Goal: Book appointment/travel/reservation

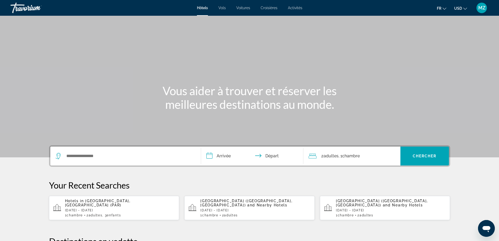
click at [461, 8] on span "USD" at bounding box center [458, 8] width 8 height 4
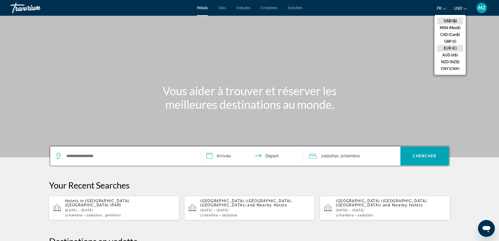
click at [449, 49] on button "EUR (€)" at bounding box center [450, 48] width 26 height 7
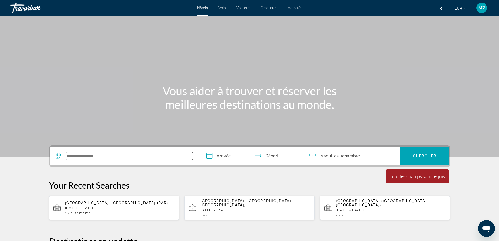
click at [87, 155] on input "Search widget" at bounding box center [129, 156] width 127 height 8
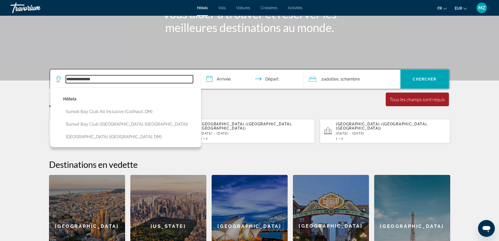
scroll to position [76, 0]
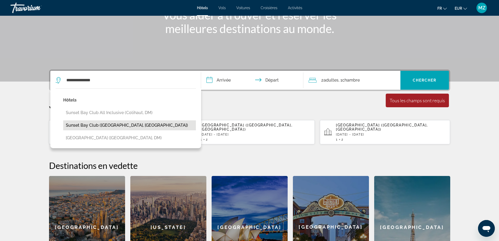
click at [103, 125] on button "Sunset Bay Club (Adeje, ES)" at bounding box center [129, 125] width 133 height 10
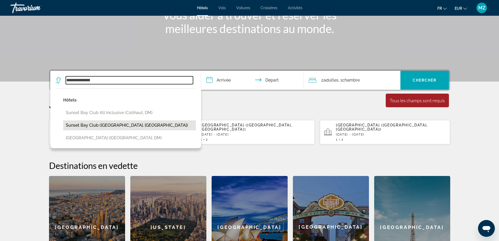
type input "**********"
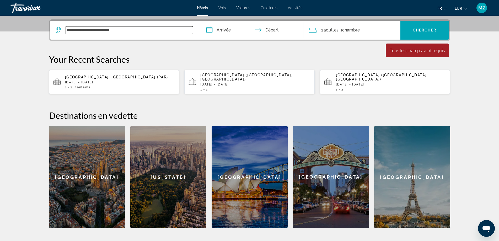
scroll to position [128, 0]
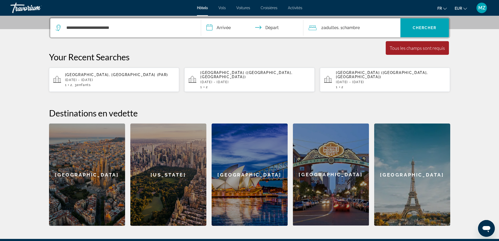
click at [221, 29] on input "**********" at bounding box center [253, 28] width 104 height 20
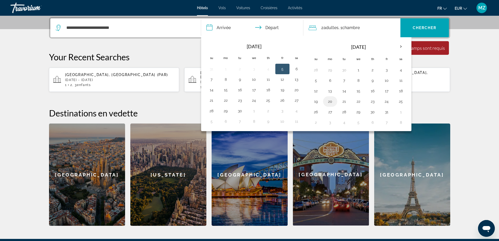
click at [327, 104] on button "20" at bounding box center [330, 101] width 8 height 7
click at [390, 103] on button "24" at bounding box center [387, 101] width 8 height 7
type input "**********"
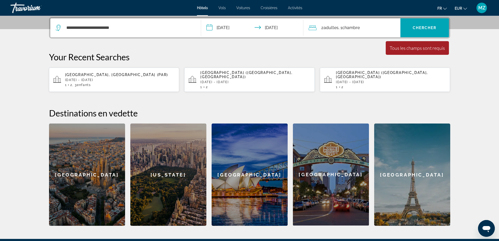
click at [336, 27] on span "Adultes" at bounding box center [331, 27] width 15 height 5
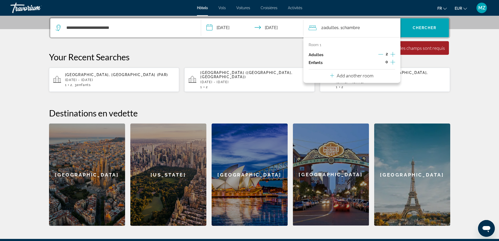
click at [391, 63] on icon "Increment children" at bounding box center [393, 62] width 5 height 6
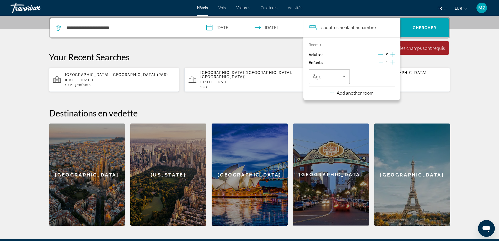
click at [392, 63] on icon "Increment children" at bounding box center [393, 62] width 5 height 6
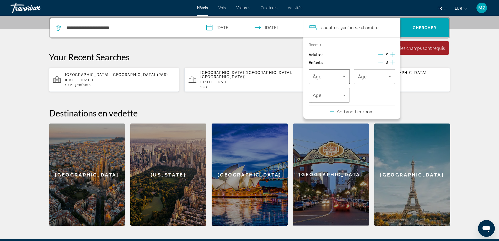
click at [338, 78] on span "Travelers: 2 adults, 3 children" at bounding box center [328, 76] width 30 height 6
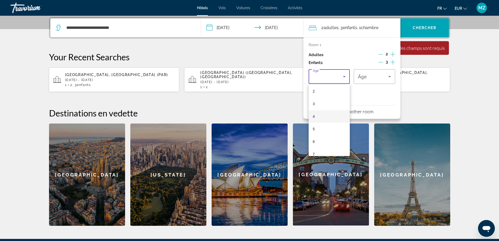
scroll to position [0, 0]
click at [319, 109] on mat-option "1" at bounding box center [329, 105] width 41 height 13
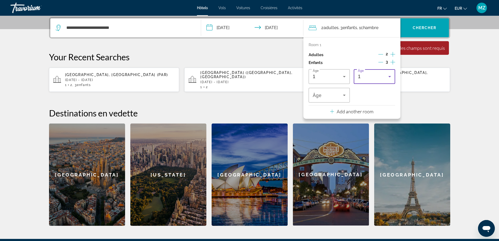
click at [367, 77] on div "1" at bounding box center [373, 76] width 30 height 6
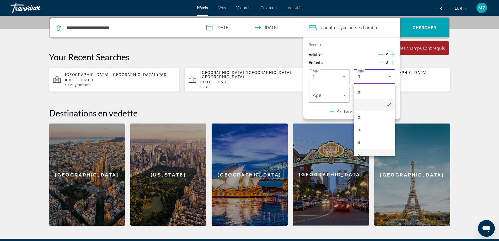
scroll to position [26, 0]
drag, startPoint x: 360, startPoint y: 129, endPoint x: 360, endPoint y: 126, distance: 3.1
click at [360, 129] on mat-option "5" at bounding box center [374, 129] width 41 height 13
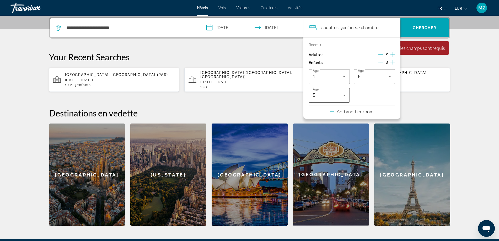
click at [336, 99] on div "5" at bounding box center [329, 95] width 33 height 15
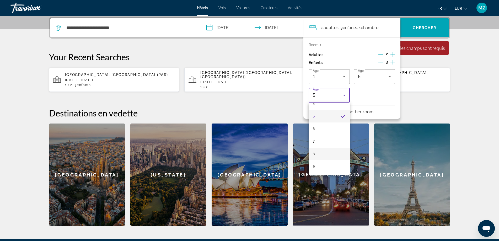
scroll to position [58, 0]
click at [318, 166] on mat-option "9" at bounding box center [329, 166] width 41 height 13
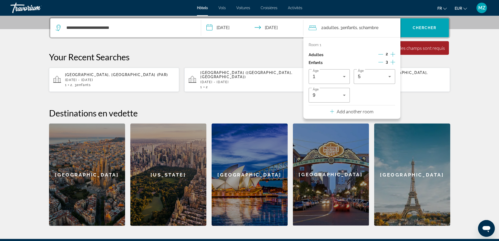
click at [415, 64] on div "Your Recent Searches Paris, France (PAR) Fri, 28 Nov - Sun, 30 Nov 1 2 , 3 Enfa…" at bounding box center [249, 72] width 401 height 40
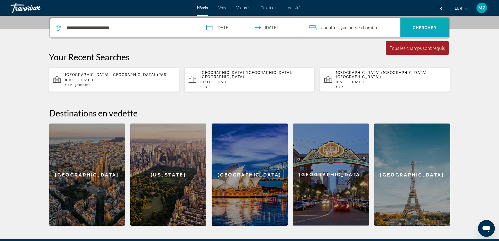
click at [421, 30] on span "Chercher" at bounding box center [425, 28] width 24 height 4
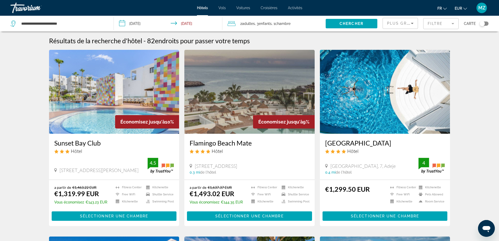
click at [135, 91] on img "Main content" at bounding box center [114, 92] width 130 height 84
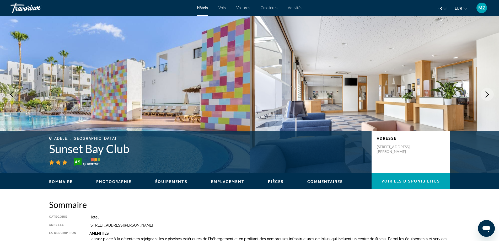
click at [484, 93] on icon "Next image" at bounding box center [487, 94] width 6 height 6
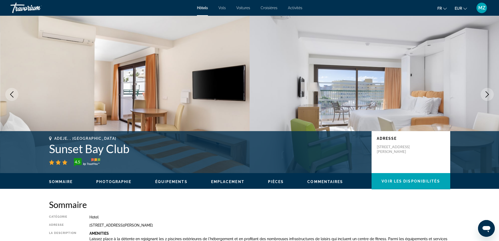
click at [484, 93] on icon "Next image" at bounding box center [487, 94] width 6 height 6
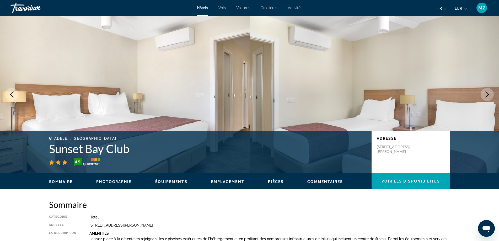
click at [484, 93] on icon "Next image" at bounding box center [487, 94] width 6 height 6
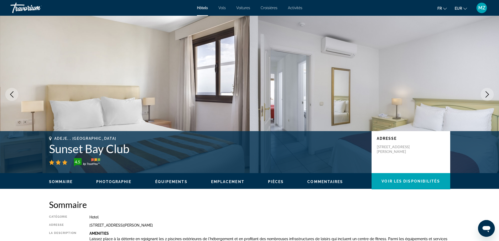
click at [484, 93] on icon "Next image" at bounding box center [487, 94] width 6 height 6
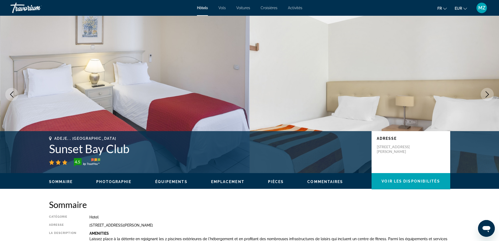
click at [484, 93] on icon "Next image" at bounding box center [487, 94] width 6 height 6
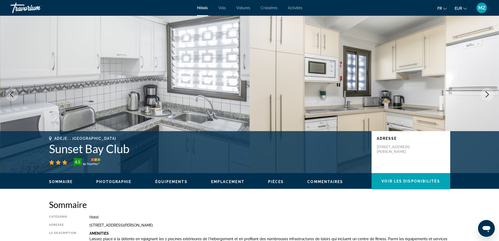
click at [484, 93] on icon "Next image" at bounding box center [487, 94] width 6 height 6
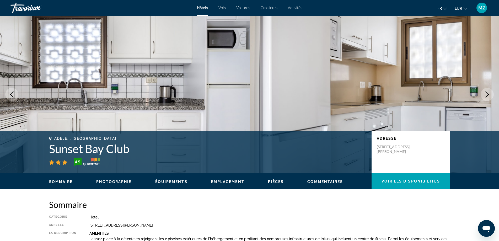
click at [484, 93] on icon "Next image" at bounding box center [487, 94] width 6 height 6
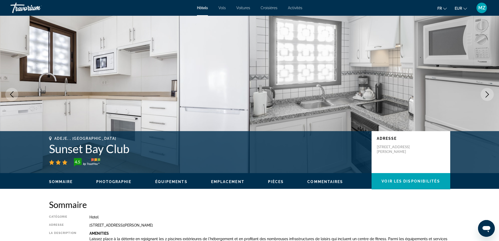
click at [485, 93] on icon "Next image" at bounding box center [487, 94] width 6 height 6
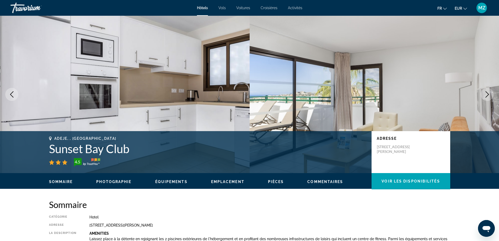
click at [485, 93] on icon "Next image" at bounding box center [487, 94] width 6 height 6
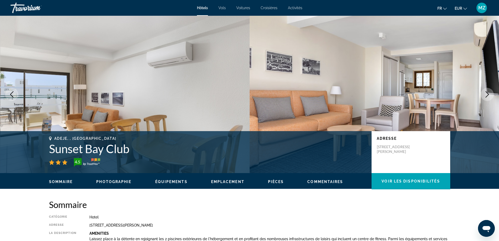
click at [485, 93] on icon "Next image" at bounding box center [487, 94] width 6 height 6
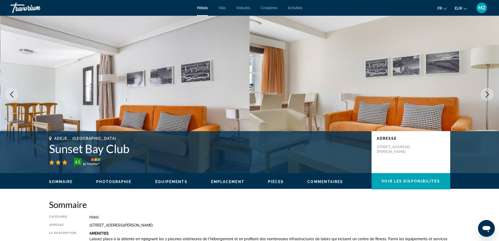
click at [485, 93] on icon "Next image" at bounding box center [487, 94] width 6 height 6
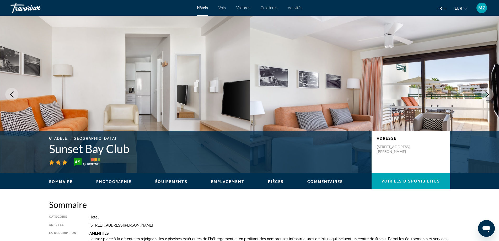
click at [485, 93] on icon "Next image" at bounding box center [487, 94] width 6 height 6
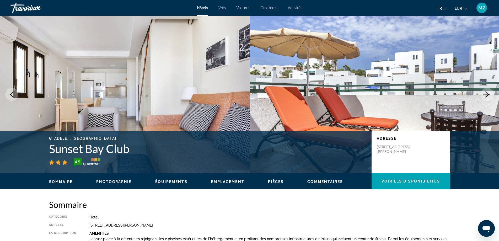
click at [485, 93] on icon "Next image" at bounding box center [487, 94] width 6 height 6
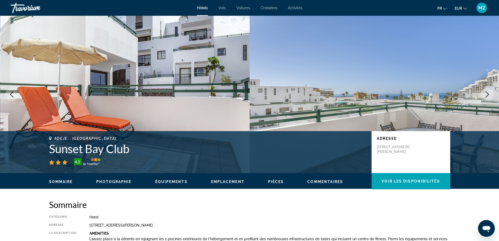
click at [485, 93] on icon "Next image" at bounding box center [487, 94] width 6 height 6
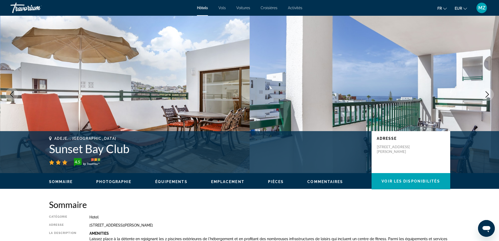
click at [485, 93] on icon "Next image" at bounding box center [487, 94] width 6 height 6
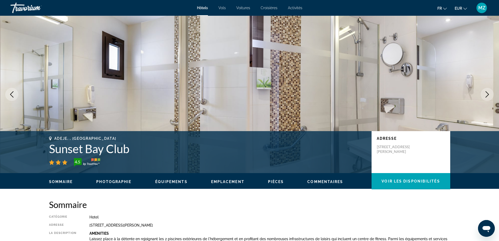
click at [485, 93] on icon "Next image" at bounding box center [487, 94] width 6 height 6
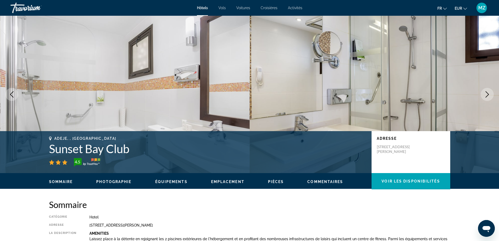
click at [485, 93] on icon "Next image" at bounding box center [487, 94] width 6 height 6
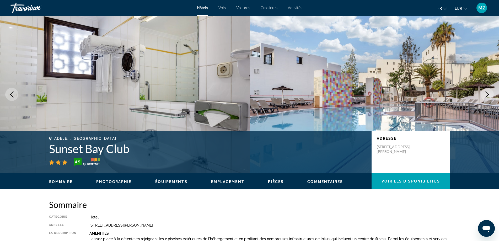
click at [485, 93] on icon "Next image" at bounding box center [487, 94] width 6 height 6
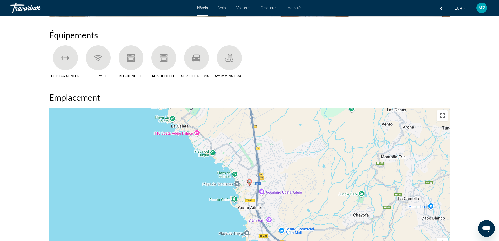
scroll to position [525, 0]
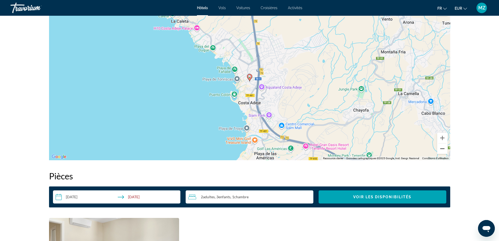
click at [443, 148] on button "Zoom arrière" at bounding box center [442, 148] width 10 height 10
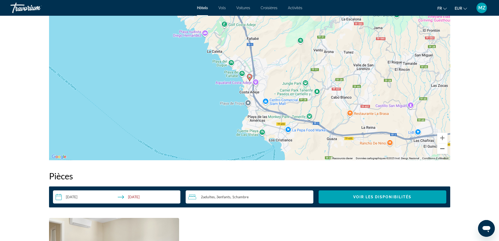
click at [442, 148] on button "Zoom arrière" at bounding box center [442, 148] width 10 height 10
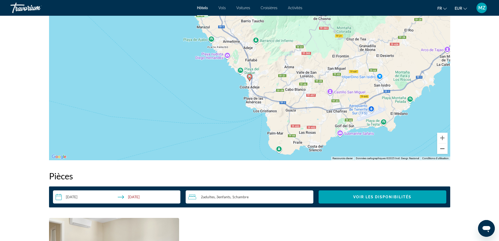
click at [442, 148] on button "Zoom arrière" at bounding box center [442, 148] width 10 height 10
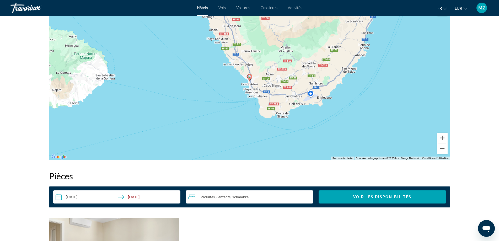
click at [442, 148] on button "Zoom arrière" at bounding box center [442, 148] width 10 height 10
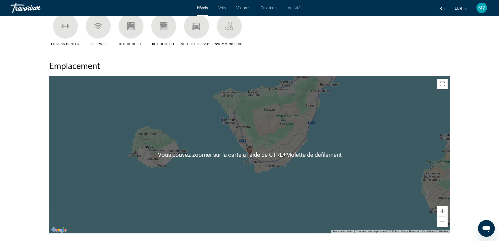
scroll to position [446, 0]
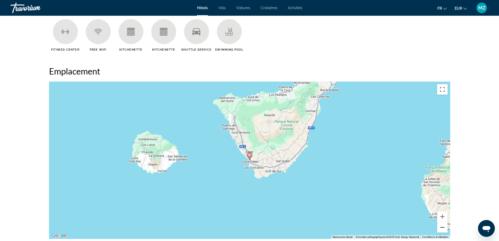
click at [440, 226] on button "Zoom arrière" at bounding box center [442, 227] width 10 height 10
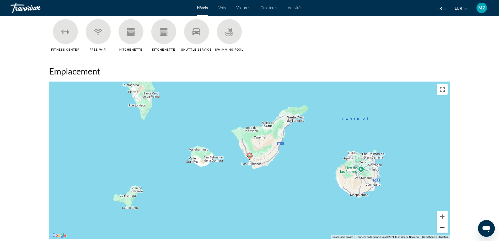
click at [440, 226] on button "Zoom arrière" at bounding box center [442, 227] width 10 height 10
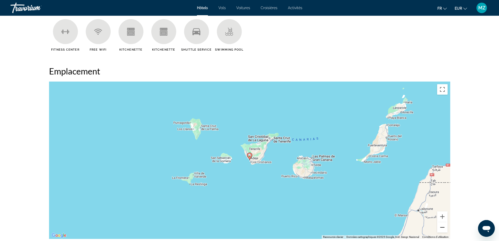
click at [440, 226] on button "Zoom arrière" at bounding box center [442, 227] width 10 height 10
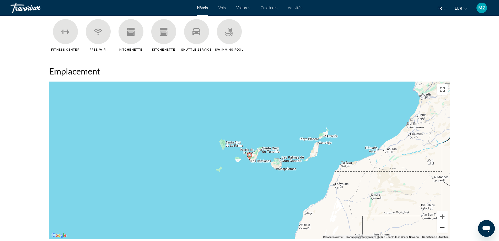
click at [440, 226] on button "Zoom arrière" at bounding box center [442, 227] width 10 height 10
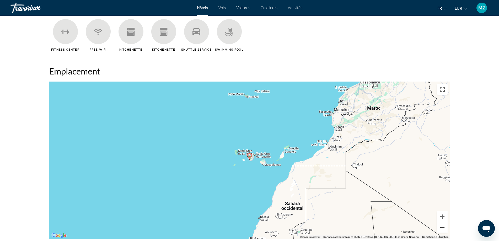
click at [440, 226] on button "Zoom arrière" at bounding box center [442, 227] width 10 height 10
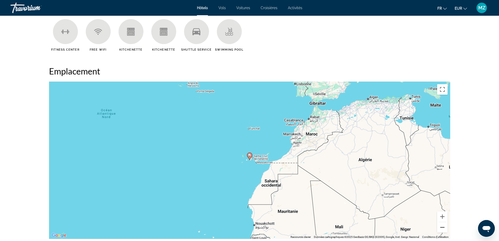
click at [440, 226] on button "Zoom arrière" at bounding box center [442, 227] width 10 height 10
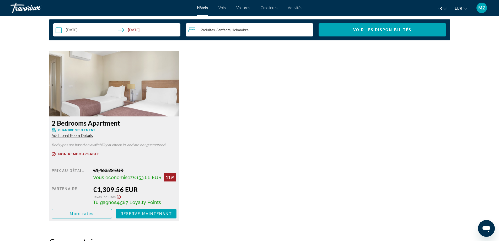
scroll to position [682, 0]
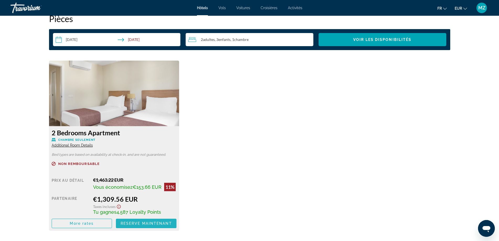
click at [158, 222] on span "Reserve maintenant" at bounding box center [146, 223] width 51 height 4
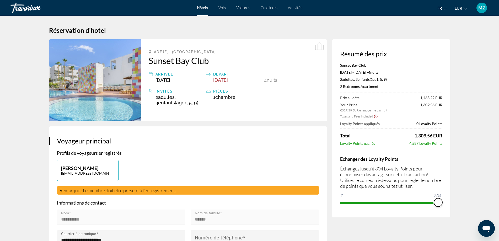
drag, startPoint x: 344, startPoint y: 195, endPoint x: 444, endPoint y: 198, distance: 99.7
click at [444, 198] on div "Résumé des prix Sunset Bay Club Oct 20, 2025 - Oct 24, 2025 - 4 nuit nuits 2 Ad…" at bounding box center [391, 128] width 118 height 178
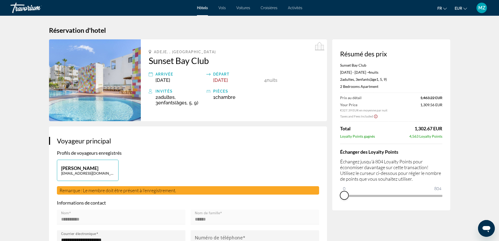
drag, startPoint x: 436, startPoint y: 202, endPoint x: 336, endPoint y: 206, distance: 99.8
click at [336, 206] on div "Résumé des prix Sunset Bay Club Oct 20, 2025 - Oct 24, 2025 - 4 nuit nuits 2 Ad…" at bounding box center [391, 124] width 118 height 171
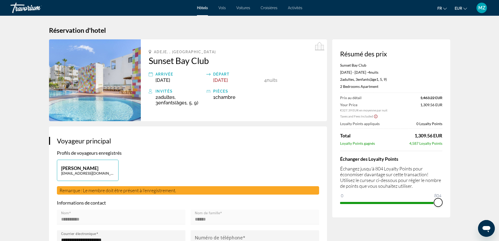
drag, startPoint x: 340, startPoint y: 197, endPoint x: 440, endPoint y: 202, distance: 99.8
click at [440, 202] on span "ngx-slider" at bounding box center [438, 202] width 8 height 8
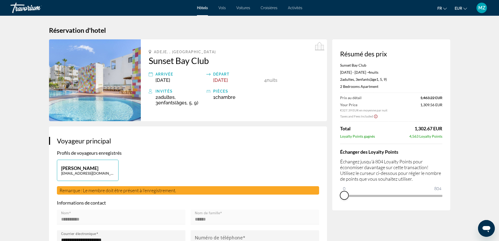
drag, startPoint x: 441, startPoint y: 201, endPoint x: 336, endPoint y: 202, distance: 104.9
click at [336, 202] on div "Résumé des prix Sunset Bay Club Oct 20, 2025 - Oct 24, 2025 - 4 nuit nuits 2 Ad…" at bounding box center [391, 124] width 118 height 171
drag, startPoint x: 416, startPoint y: 127, endPoint x: 449, endPoint y: 127, distance: 32.3
click at [449, 127] on div "Résumé des prix Sunset Bay Club Oct 20, 2025 - Oct 24, 2025 - 4 nuit nuits 2 Ad…" at bounding box center [391, 124] width 118 height 171
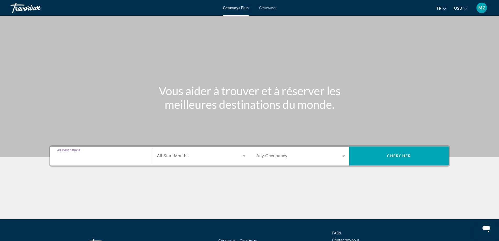
click at [116, 156] on input "Destination All Destinations" at bounding box center [101, 156] width 89 height 6
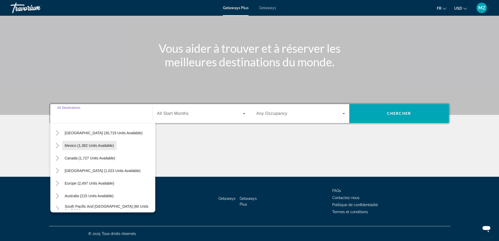
scroll to position [26, 0]
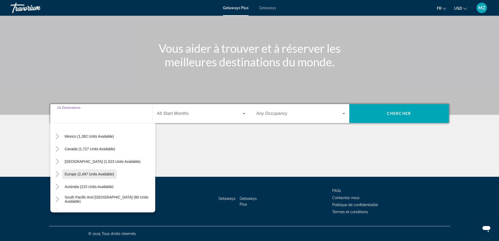
click at [73, 175] on span "Europe (2,497 units available)" at bounding box center [90, 174] width 50 height 4
type input "**********"
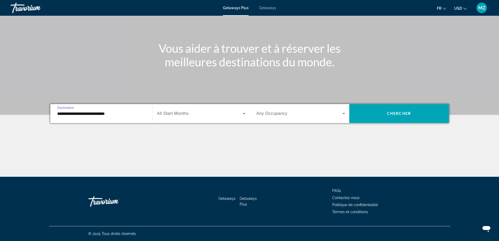
click at [198, 115] on span "Search widget" at bounding box center [200, 113] width 86 height 6
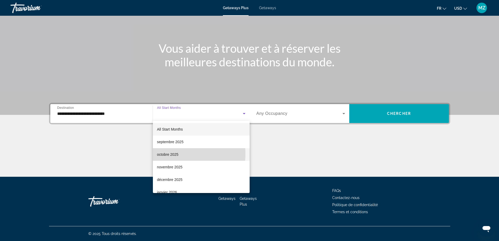
click at [167, 154] on span "octobre 2025" at bounding box center [168, 154] width 22 height 6
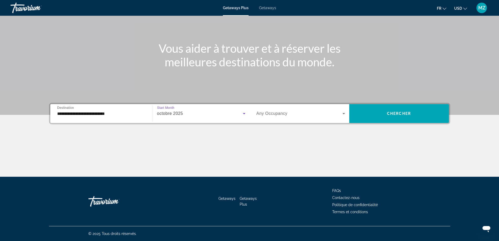
click at [270, 116] on span "Search widget" at bounding box center [299, 113] width 86 height 6
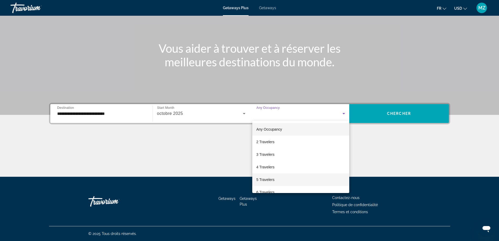
click at [266, 183] on span "5 Travelers" at bounding box center [265, 180] width 18 height 6
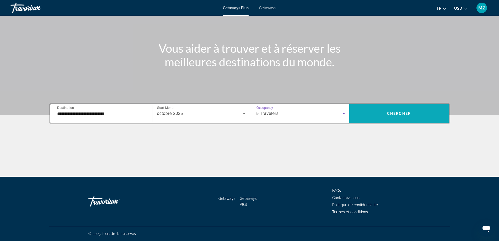
click at [394, 119] on span "Search widget" at bounding box center [399, 113] width 100 height 13
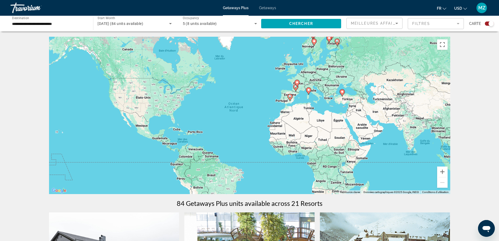
click at [291, 98] on image "Main content" at bounding box center [289, 96] width 3 height 3
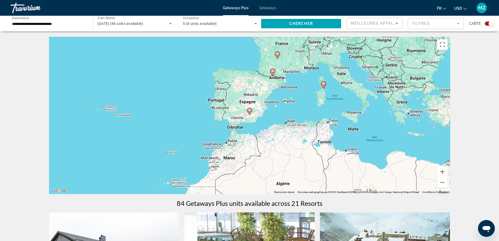
click at [248, 111] on icon "Main content" at bounding box center [249, 111] width 5 height 7
type input "**********"
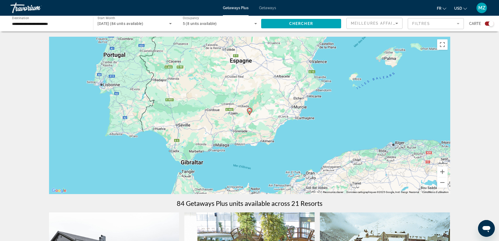
click at [250, 110] on image "Main content" at bounding box center [249, 110] width 3 height 3
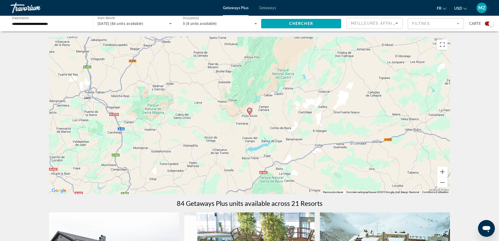
click at [250, 110] on image "Main content" at bounding box center [249, 110] width 3 height 3
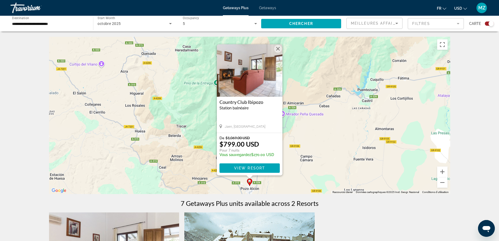
click at [277, 49] on button "Fermer" at bounding box center [278, 49] width 8 height 8
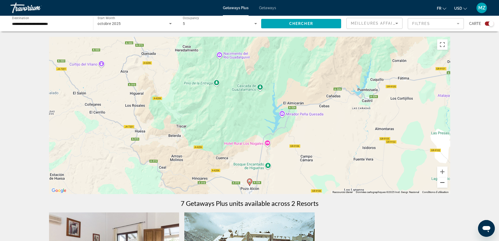
click at [446, 181] on button "Zoom arrière" at bounding box center [442, 182] width 10 height 10
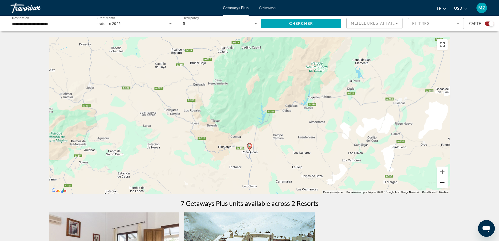
click at [441, 180] on button "Zoom arrière" at bounding box center [442, 182] width 10 height 10
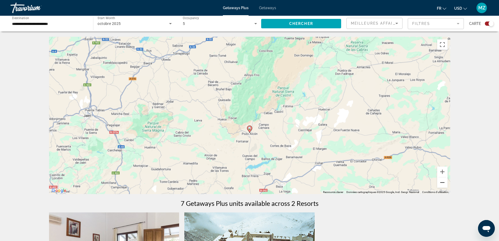
click at [440, 180] on button "Zoom arrière" at bounding box center [442, 182] width 10 height 10
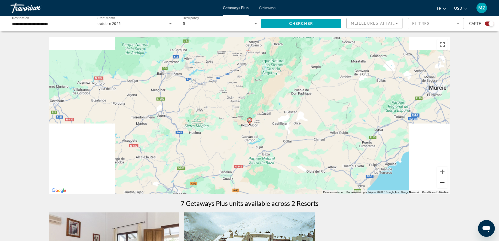
click at [440, 180] on button "Zoom arrière" at bounding box center [442, 182] width 10 height 10
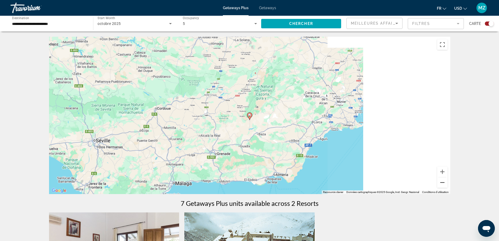
click at [440, 180] on button "Zoom arrière" at bounding box center [442, 182] width 10 height 10
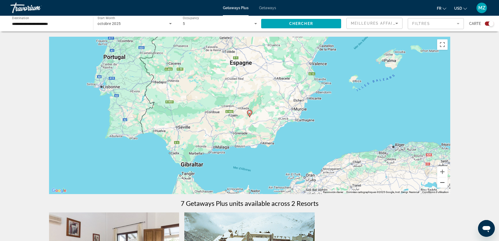
click at [440, 181] on button "Zoom arrière" at bounding box center [442, 182] width 10 height 10
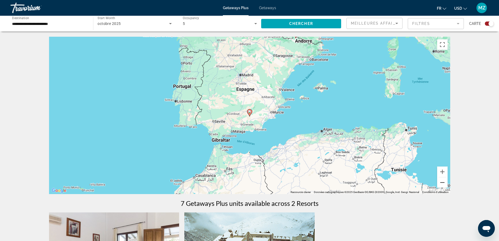
click at [440, 181] on button "Zoom arrière" at bounding box center [442, 182] width 10 height 10
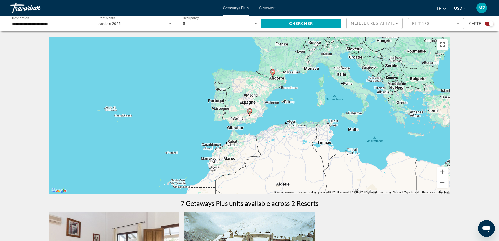
click at [271, 73] on icon "Main content" at bounding box center [272, 72] width 5 height 7
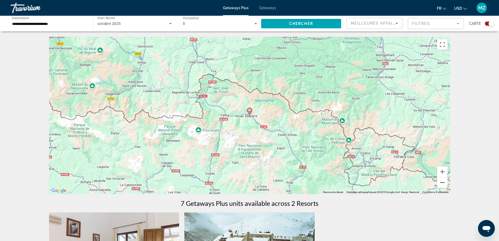
click at [438, 183] on button "Zoom arrière" at bounding box center [442, 182] width 10 height 10
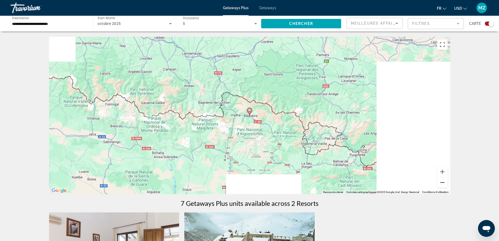
click at [440, 183] on button "Zoom arrière" at bounding box center [442, 182] width 10 height 10
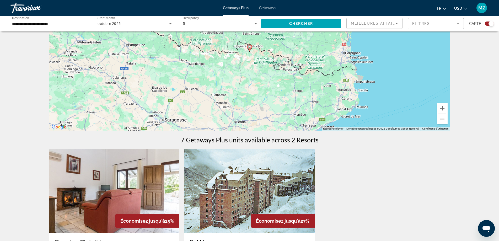
scroll to position [52, 0]
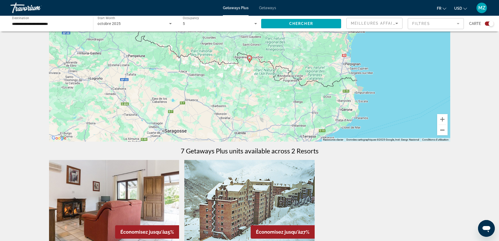
click at [441, 132] on button "Zoom arrière" at bounding box center [442, 130] width 10 height 10
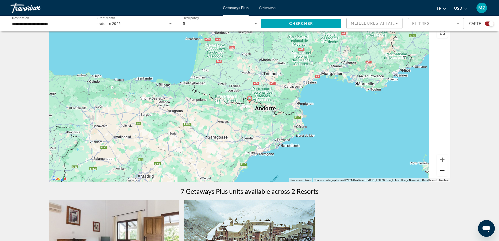
scroll to position [0, 0]
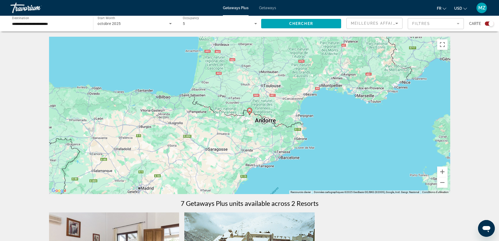
click at [238, 6] on span "Getaways Plus" at bounding box center [236, 8] width 26 height 4
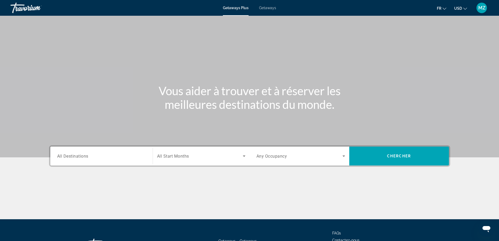
click at [98, 158] on input "Destination All Destinations" at bounding box center [101, 156] width 89 height 6
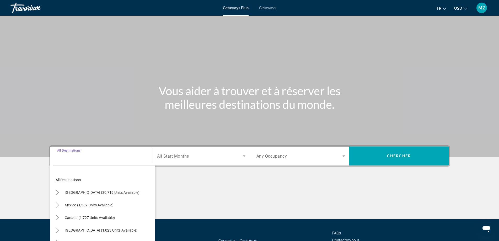
scroll to position [42, 0]
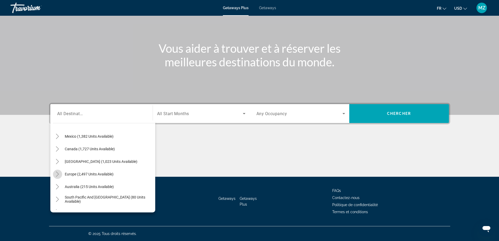
click at [58, 176] on icon "Toggle Europe (2,497 units available)" at bounding box center [57, 174] width 5 height 5
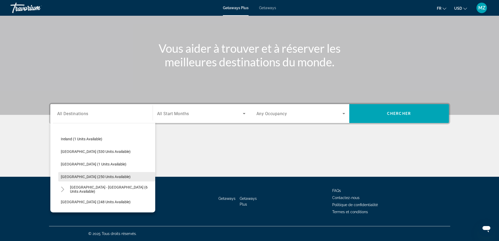
scroll to position [197, 0]
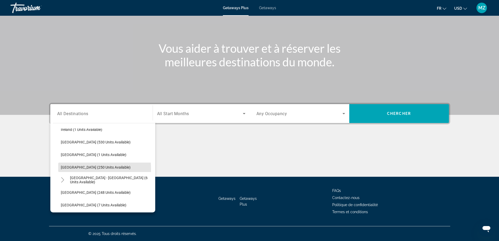
click at [69, 170] on span "Search widget" at bounding box center [106, 167] width 97 height 13
type input "**********"
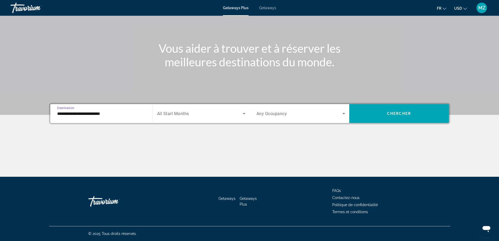
click at [195, 118] on div "Search widget" at bounding box center [201, 113] width 88 height 15
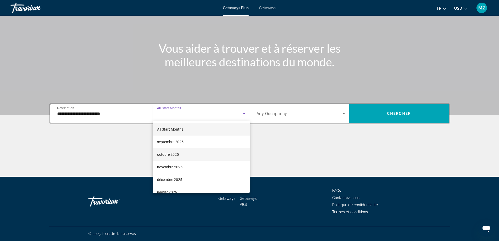
click at [179, 157] on mat-option "octobre 2025" at bounding box center [201, 154] width 97 height 13
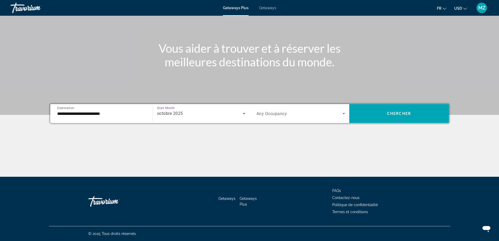
click at [264, 112] on span "Any Occupancy" at bounding box center [271, 113] width 31 height 5
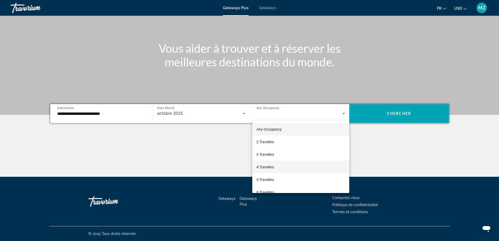
click at [264, 168] on span "4 Travelers" at bounding box center [265, 167] width 18 height 6
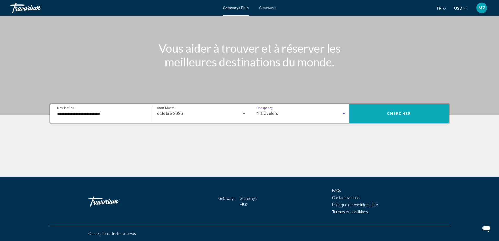
click at [367, 120] on span "Search widget" at bounding box center [399, 113] width 100 height 19
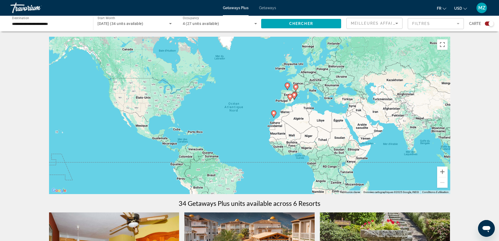
click at [272, 113] on icon "Main content" at bounding box center [273, 114] width 5 height 7
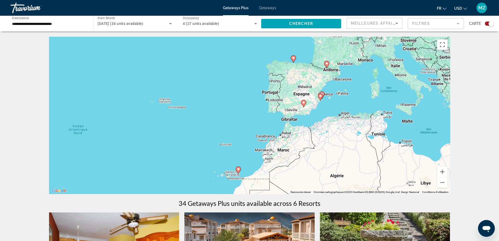
drag, startPoint x: 309, startPoint y: 106, endPoint x: 297, endPoint y: 161, distance: 56.5
click at [297, 161] on div "Pour activer le glissement avec le clavier, appuyez sur Alt+Entrée. Une fois ce…" at bounding box center [249, 115] width 401 height 157
click at [239, 170] on image "Main content" at bounding box center [238, 169] width 3 height 3
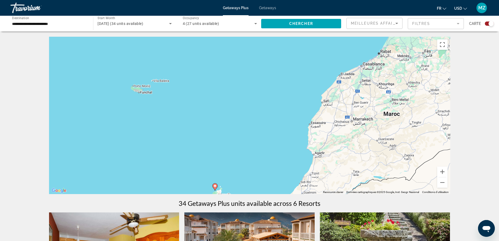
drag, startPoint x: 239, startPoint y: 172, endPoint x: 241, endPoint y: 18, distance: 154.0
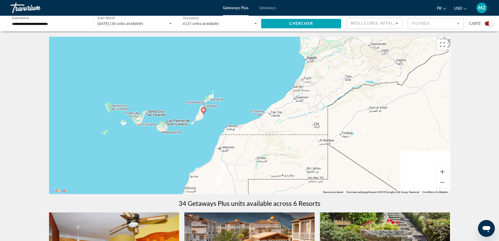
drag, startPoint x: 242, startPoint y: 163, endPoint x: 243, endPoint y: 72, distance: 91.0
click at [242, 71] on div "Pour naviguer, appuyez sur les touches fléchées. Pour activer le glissement ave…" at bounding box center [249, 115] width 401 height 157
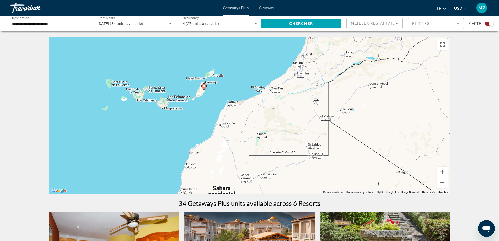
click at [202, 86] on icon "Main content" at bounding box center [203, 87] width 5 height 7
type input "**********"
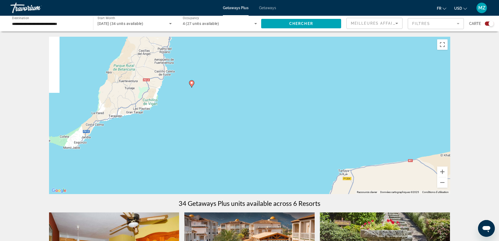
drag, startPoint x: 128, startPoint y: 90, endPoint x: 408, endPoint y: 241, distance: 317.4
click at [408, 241] on html "**********" at bounding box center [249, 120] width 499 height 241
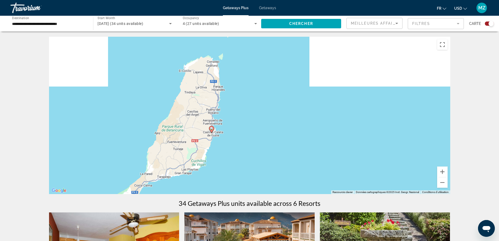
drag, startPoint x: 238, startPoint y: 101, endPoint x: 283, endPoint y: 162, distance: 76.1
click at [283, 162] on div "Pour naviguer, appuyez sur les touches fléchées. Pour activer le glissement ave…" at bounding box center [249, 115] width 401 height 157
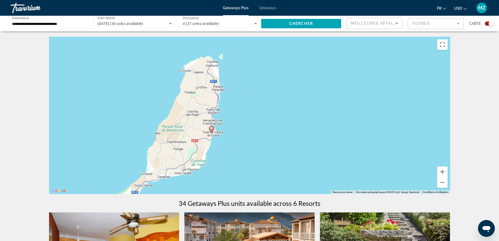
click at [212, 127] on image "Main content" at bounding box center [211, 128] width 3 height 3
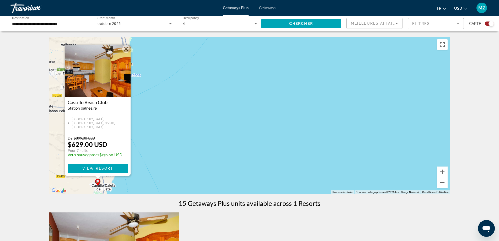
click at [124, 48] on button "Fermer" at bounding box center [126, 49] width 8 height 8
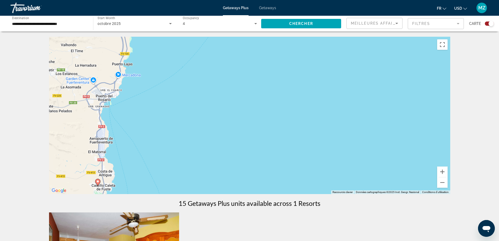
click at [238, 6] on span "Getaways Plus" at bounding box center [236, 8] width 26 height 4
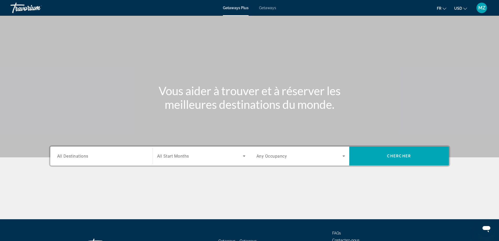
click at [269, 6] on span "Getaways" at bounding box center [267, 8] width 17 height 4
click at [111, 155] on input "Destination All Destinations" at bounding box center [101, 156] width 89 height 6
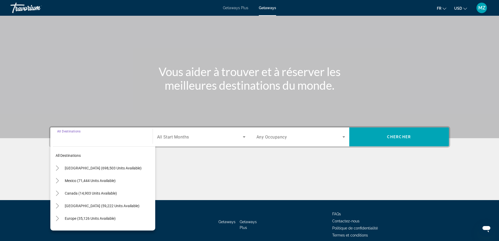
scroll to position [42, 0]
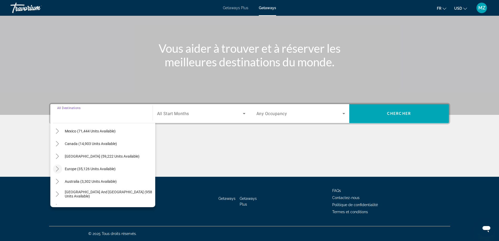
click at [57, 170] on icon "Toggle Europe (35,126 units available)" at bounding box center [57, 168] width 5 height 5
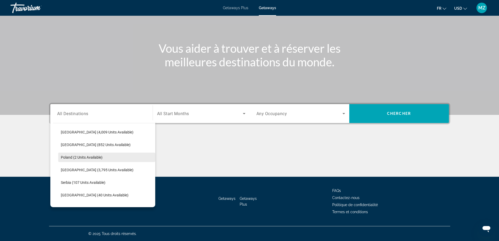
scroll to position [249, 0]
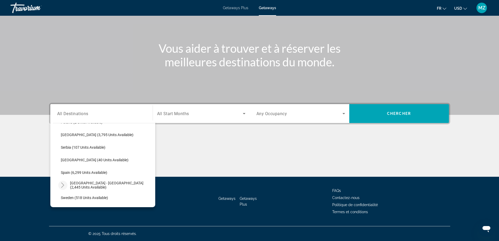
click at [67, 182] on mat-icon "Toggle Spain - Canary Islands (2,445 units available)" at bounding box center [62, 185] width 9 height 9
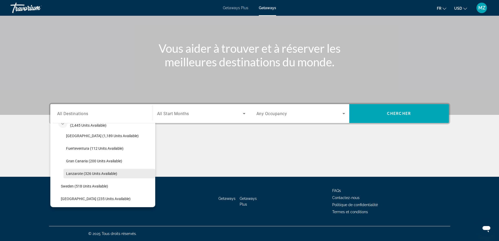
scroll to position [302, 0]
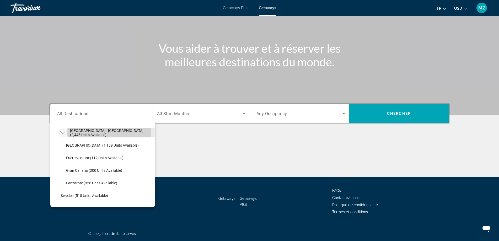
click at [82, 131] on span "[GEOGRAPHIC_DATA] - [GEOGRAPHIC_DATA] (2,445 units available)" at bounding box center [111, 133] width 83 height 8
type input "**********"
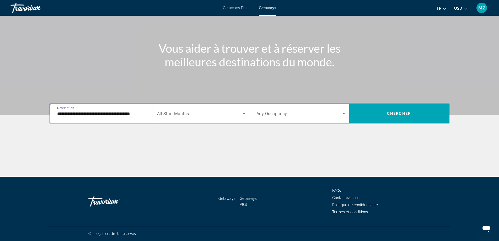
click at [173, 116] on span "All Start Months" at bounding box center [173, 113] width 32 height 5
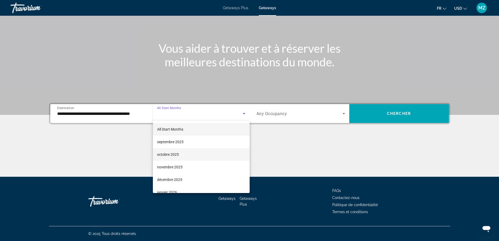
click at [168, 155] on span "octobre 2025" at bounding box center [168, 154] width 22 height 6
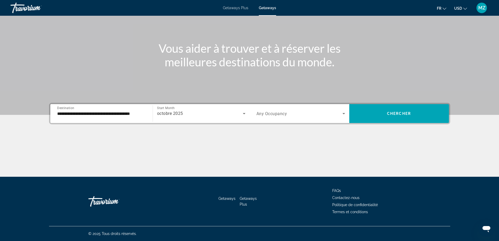
click at [268, 114] on span "Any Occupancy" at bounding box center [271, 113] width 31 height 5
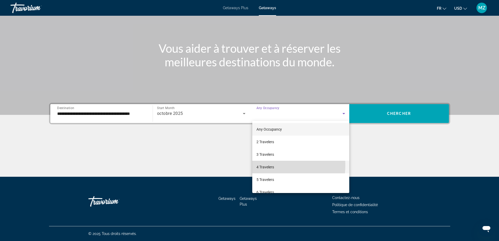
click at [266, 165] on span "4 Travelers" at bounding box center [265, 167] width 18 height 6
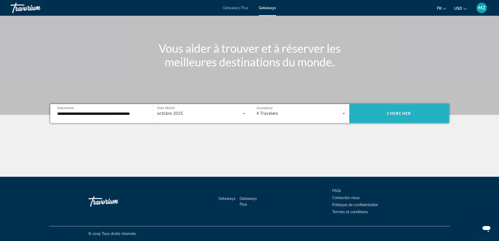
click at [397, 114] on span "Chercher" at bounding box center [399, 113] width 24 height 4
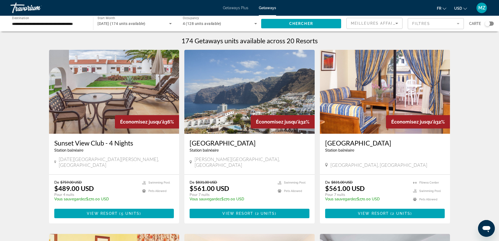
click at [453, 9] on ul "fr English Español Français Italiano Português русский USD USD ($) MXN (Mex$) C…" at bounding box center [456, 8] width 38 height 8
click at [457, 7] on span "USD" at bounding box center [458, 8] width 8 height 4
click at [444, 48] on button "EUR (€)" at bounding box center [450, 48] width 26 height 7
click at [365, 26] on div "Meilleures affaires" at bounding box center [373, 23] width 45 height 6
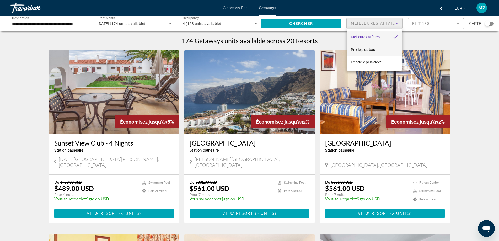
click at [379, 46] on mat-option "Prix ​​le plus bas" at bounding box center [375, 49] width 56 height 13
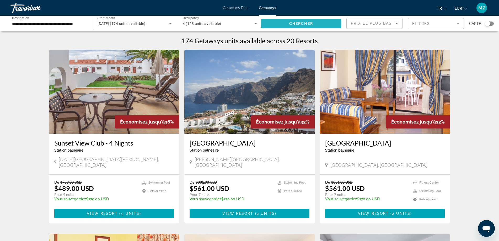
click at [328, 25] on span "Search widget" at bounding box center [301, 23] width 80 height 13
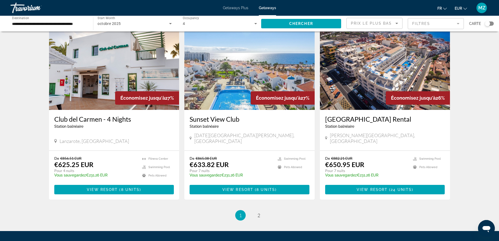
scroll to position [603, 0]
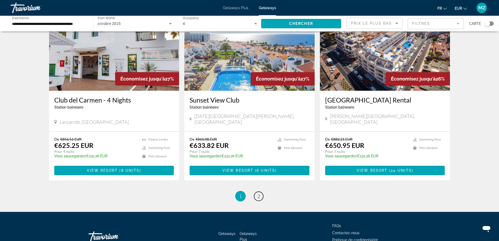
click at [259, 193] on span "2" at bounding box center [259, 196] width 3 height 6
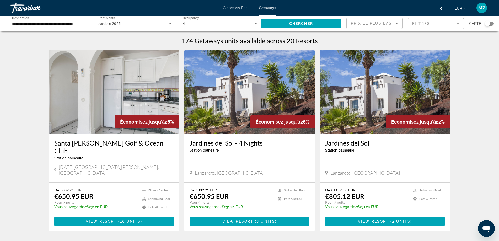
click at [238, 87] on img "Main content" at bounding box center [249, 92] width 130 height 84
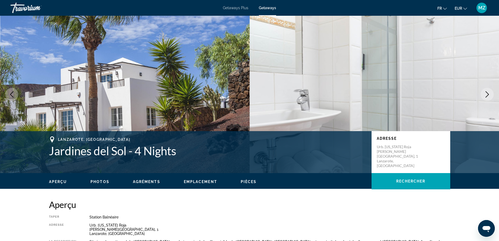
click at [490, 92] on icon "Next image" at bounding box center [487, 94] width 6 height 6
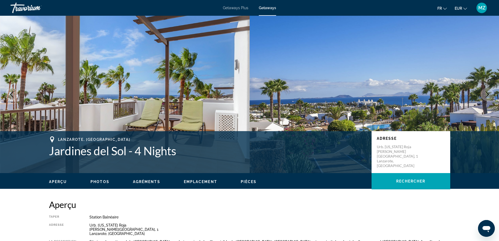
click at [490, 92] on icon "Next image" at bounding box center [487, 94] width 6 height 6
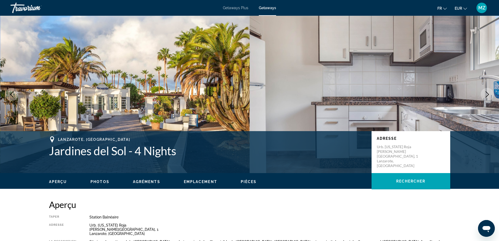
click at [490, 92] on icon "Next image" at bounding box center [487, 94] width 6 height 6
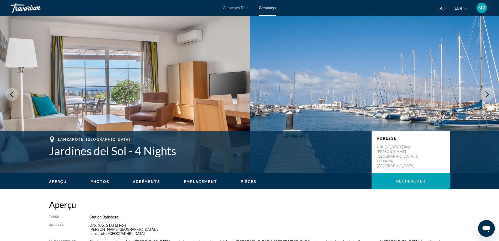
click at [490, 92] on icon "Next image" at bounding box center [487, 94] width 6 height 6
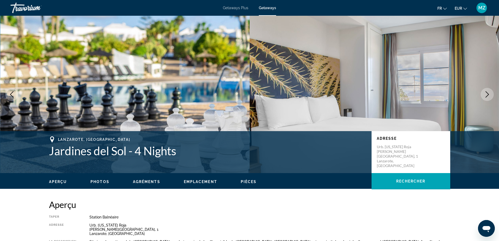
click at [490, 92] on icon "Next image" at bounding box center [487, 94] width 6 height 6
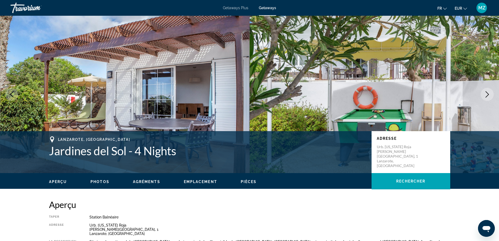
click at [490, 92] on icon "Next image" at bounding box center [487, 94] width 6 height 6
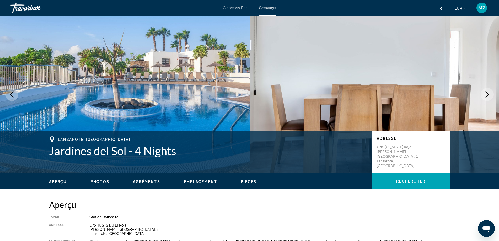
click at [490, 92] on icon "Next image" at bounding box center [487, 94] width 6 height 6
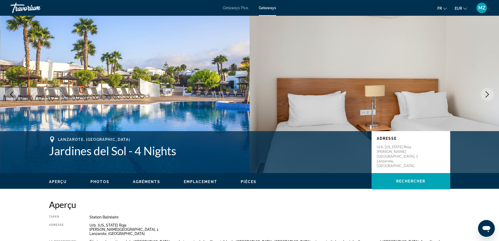
click at [490, 92] on icon "Next image" at bounding box center [487, 94] width 6 height 6
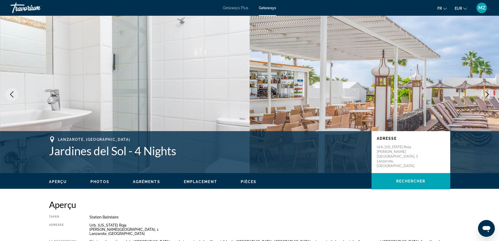
click at [490, 92] on icon "Next image" at bounding box center [487, 94] width 6 height 6
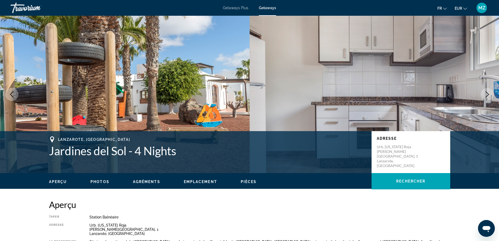
click at [490, 91] on icon "Next image" at bounding box center [487, 94] width 6 height 6
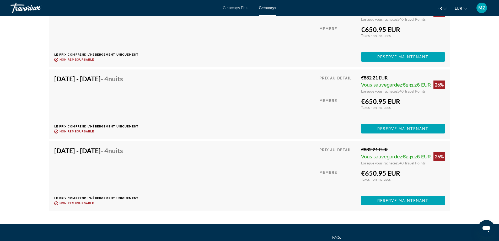
scroll to position [1075, 0]
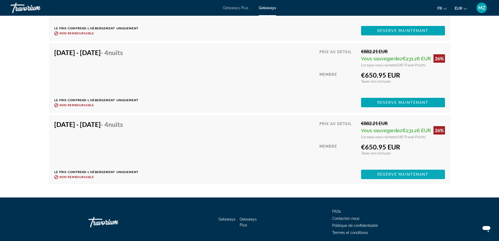
click at [384, 173] on span "Reserve maintenant" at bounding box center [402, 174] width 51 height 4
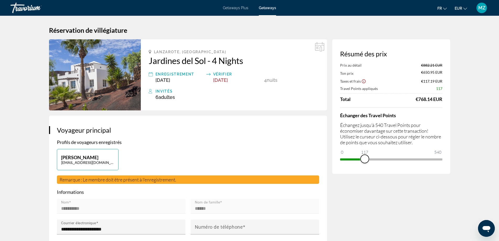
drag, startPoint x: 437, startPoint y: 160, endPoint x: 334, endPoint y: 168, distance: 103.1
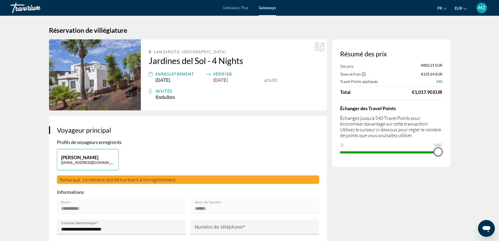
drag, startPoint x: 344, startPoint y: 146, endPoint x: 453, endPoint y: 153, distance: 108.8
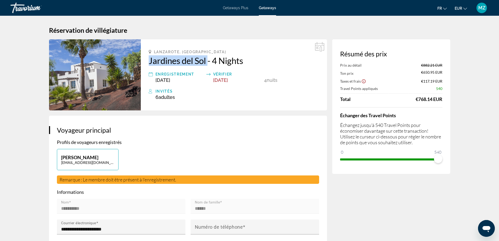
drag, startPoint x: 147, startPoint y: 61, endPoint x: 208, endPoint y: 62, distance: 60.8
click at [208, 62] on div "Lanzarote, [GEOGRAPHIC_DATA] [GEOGRAPHIC_DATA] - 4 Nights Enregistrement [DATE]…" at bounding box center [234, 74] width 186 height 71
copy h2 "Jardines del Sol"
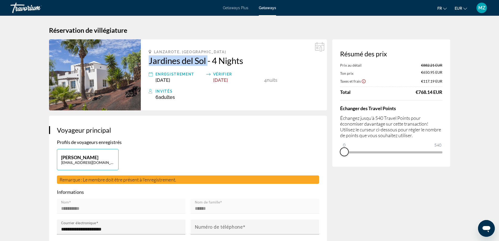
drag, startPoint x: 438, startPoint y: 158, endPoint x: 326, endPoint y: 168, distance: 111.9
drag, startPoint x: 355, startPoint y: 145, endPoint x: 456, endPoint y: 152, distance: 101.5
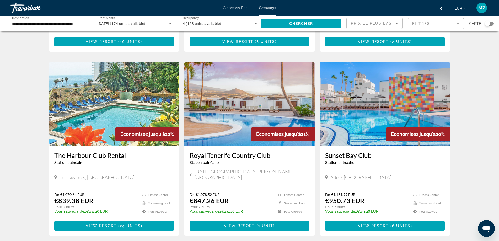
scroll to position [184, 0]
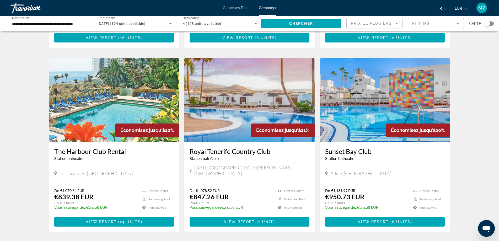
click at [429, 97] on img "Main content" at bounding box center [385, 100] width 130 height 84
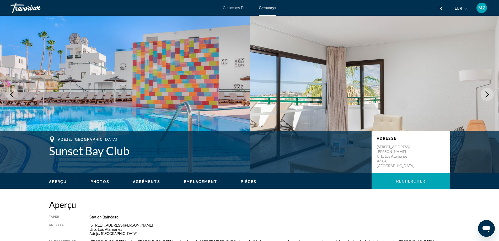
click at [486, 94] on icon "Next image" at bounding box center [487, 94] width 6 height 6
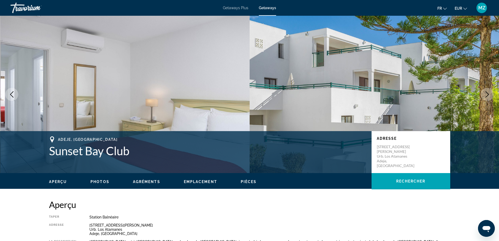
click at [486, 94] on icon "Next image" at bounding box center [487, 94] width 6 height 6
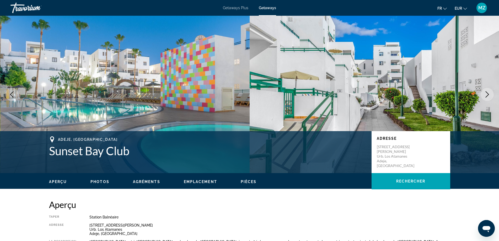
click at [486, 94] on icon "Next image" at bounding box center [487, 94] width 6 height 6
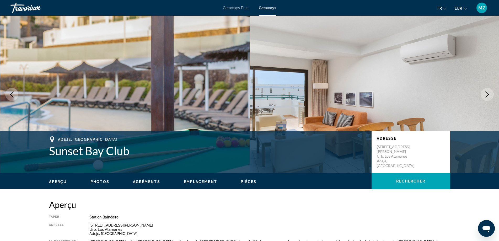
click at [486, 94] on icon "Next image" at bounding box center [487, 94] width 6 height 6
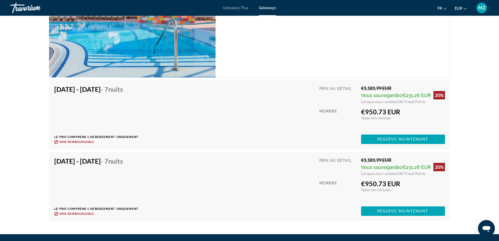
scroll to position [1049, 0]
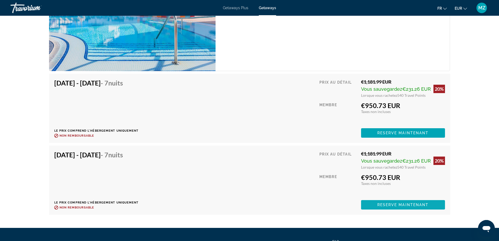
click at [376, 204] on span "Main content" at bounding box center [403, 205] width 84 height 13
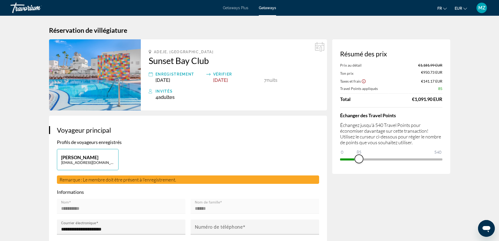
drag, startPoint x: 436, startPoint y: 156, endPoint x: 348, endPoint y: 166, distance: 87.9
click at [348, 166] on div "Résumé des prix Prix au détail €1,181.99 EUR Ton prix €950.73 EUR Taxes et frai…" at bounding box center [391, 106] width 118 height 135
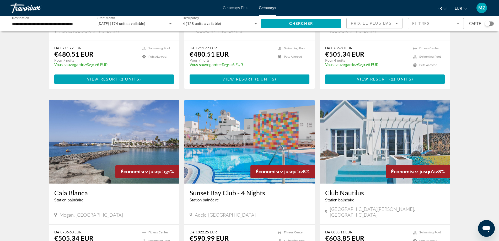
scroll to position [341, 0]
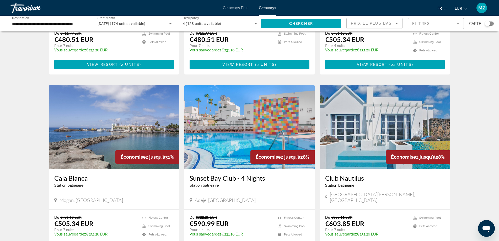
click at [277, 132] on img "Main content" at bounding box center [249, 127] width 130 height 84
